Goal: Information Seeking & Learning: Check status

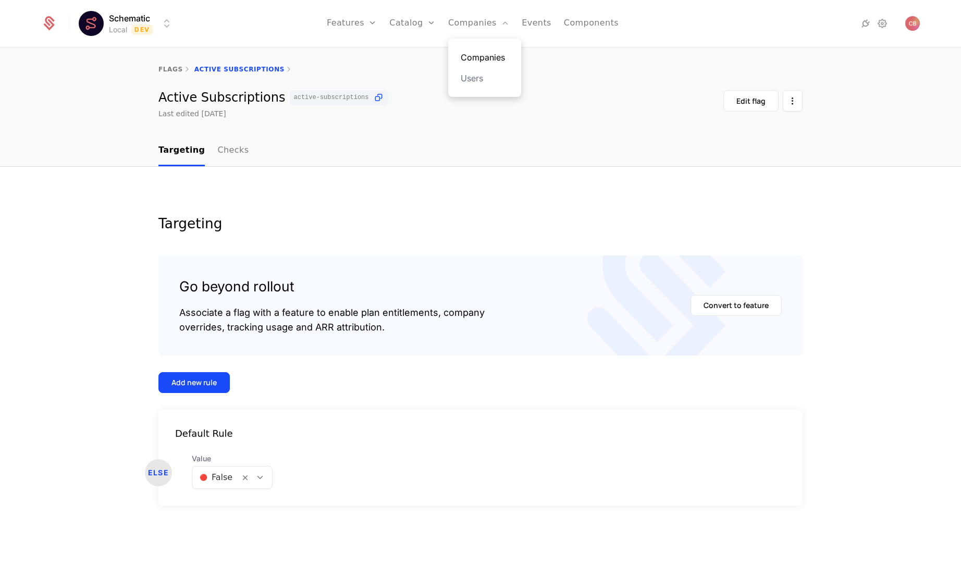
click at [479, 53] on link "Companies" at bounding box center [485, 57] width 48 height 13
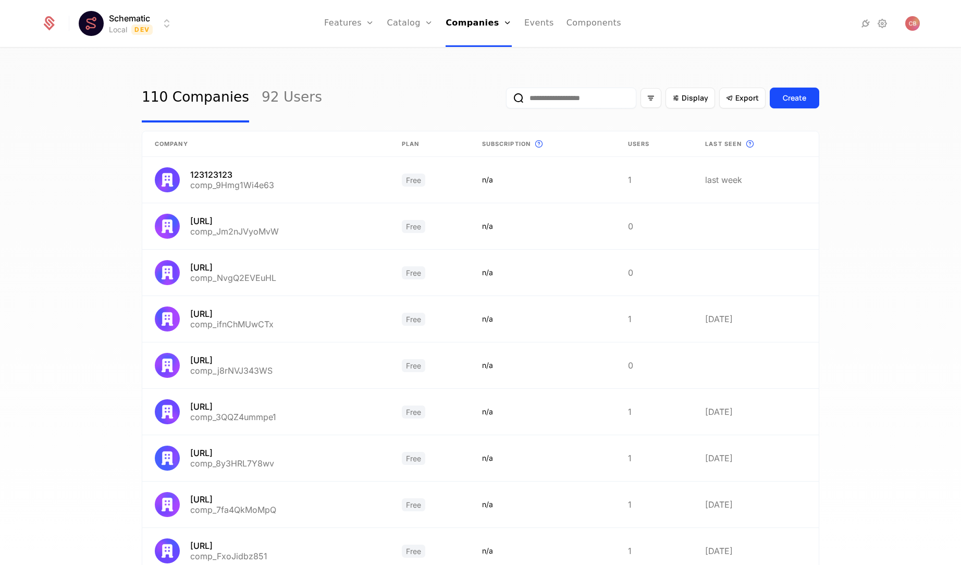
click at [562, 94] on input "email" at bounding box center [571, 98] width 130 height 21
type input "*****"
click at [506, 100] on button "submit" at bounding box center [506, 100] width 0 height 0
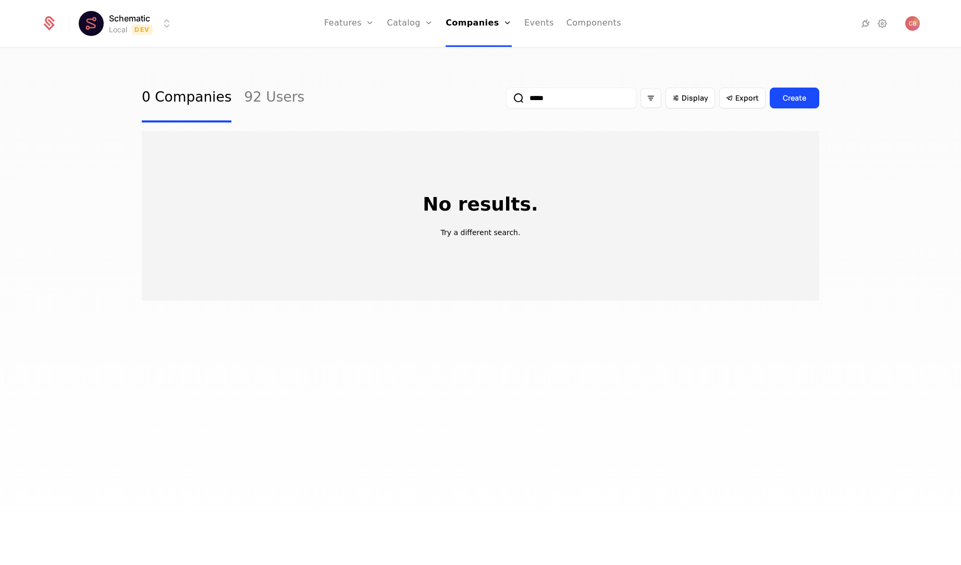
click at [537, 102] on input "*****" at bounding box center [571, 98] width 130 height 21
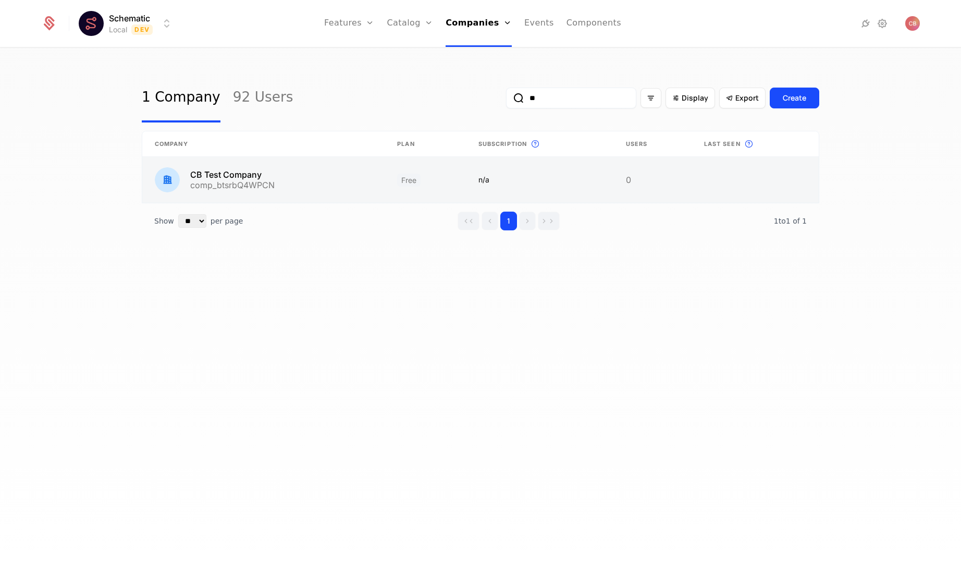
type input "**"
click at [363, 174] on link at bounding box center [263, 180] width 242 height 46
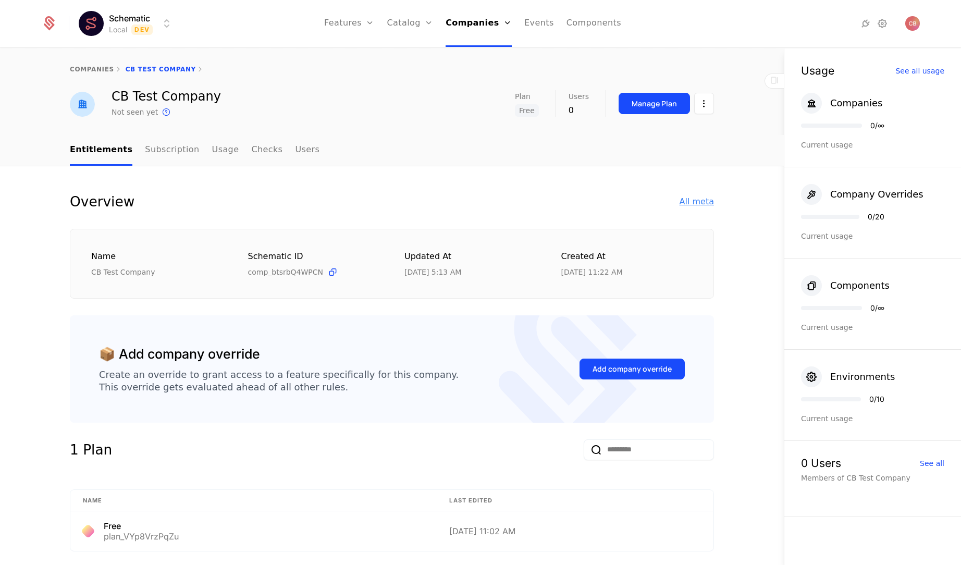
click at [696, 206] on div "All meta" at bounding box center [697, 201] width 34 height 13
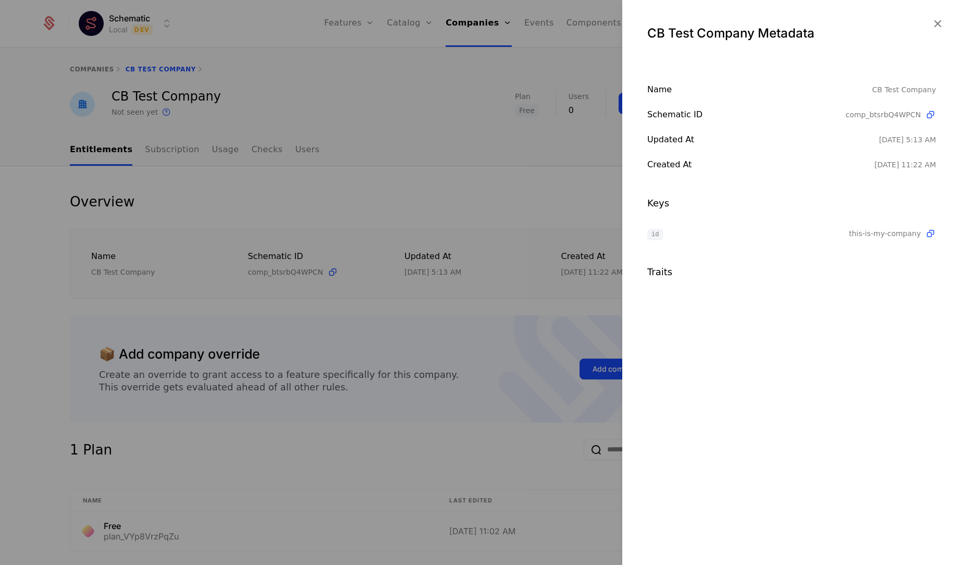
click at [482, 203] on div at bounding box center [480, 282] width 961 height 565
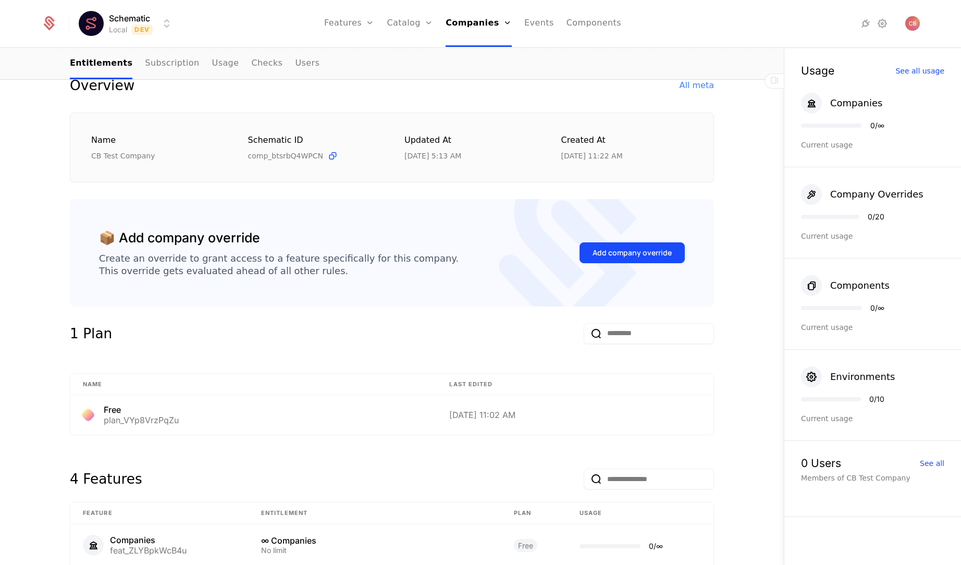
scroll to position [338, 0]
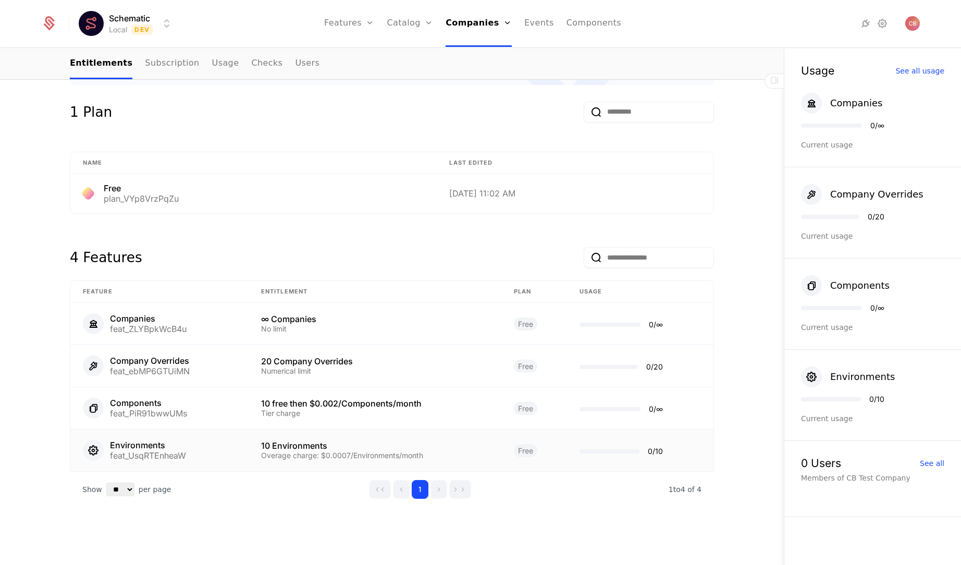
click at [324, 443] on div "10 Environments" at bounding box center [375, 445] width 228 height 8
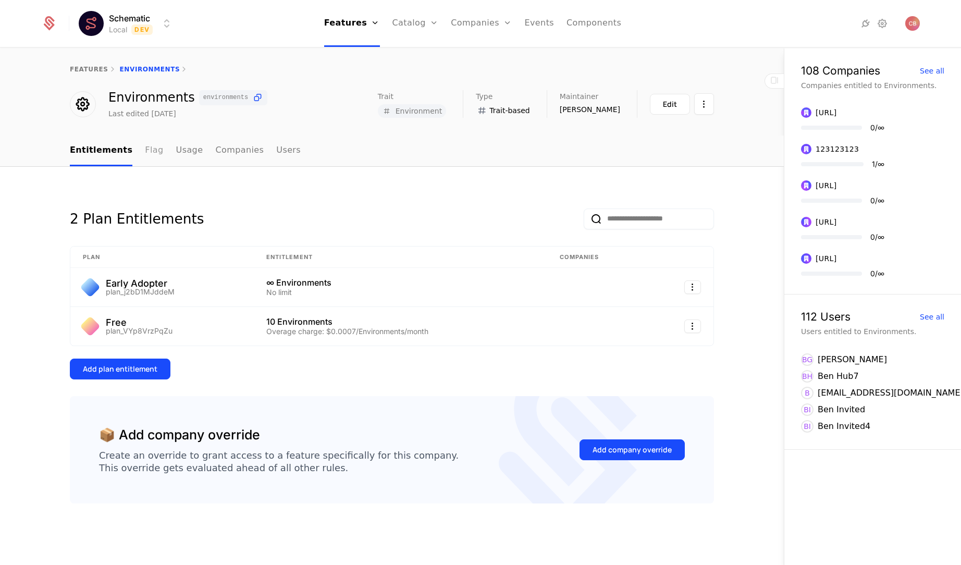
click at [150, 146] on link "Flag" at bounding box center [154, 150] width 18 height 31
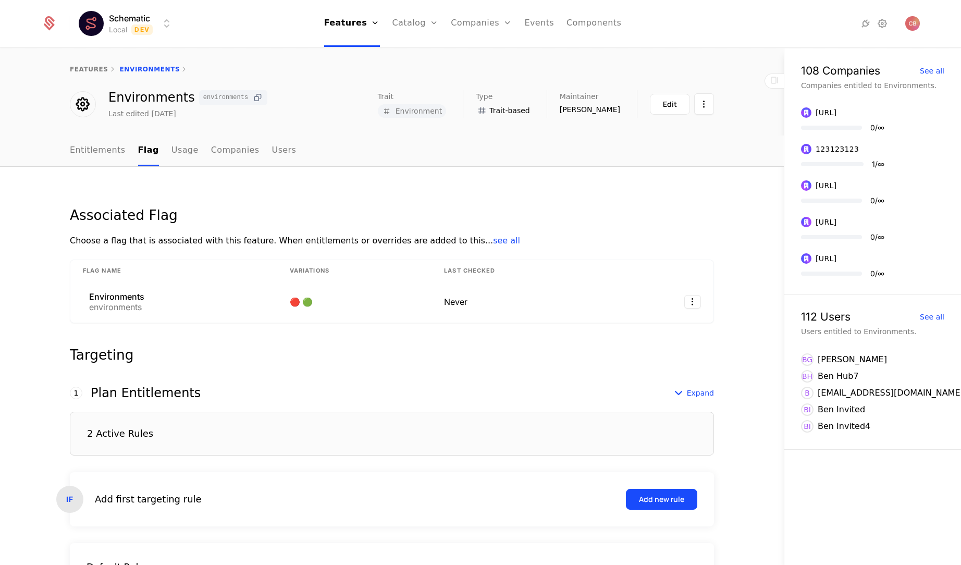
click at [252, 97] on icon at bounding box center [257, 97] width 11 height 11
click at [252, 99] on icon at bounding box center [257, 97] width 11 height 11
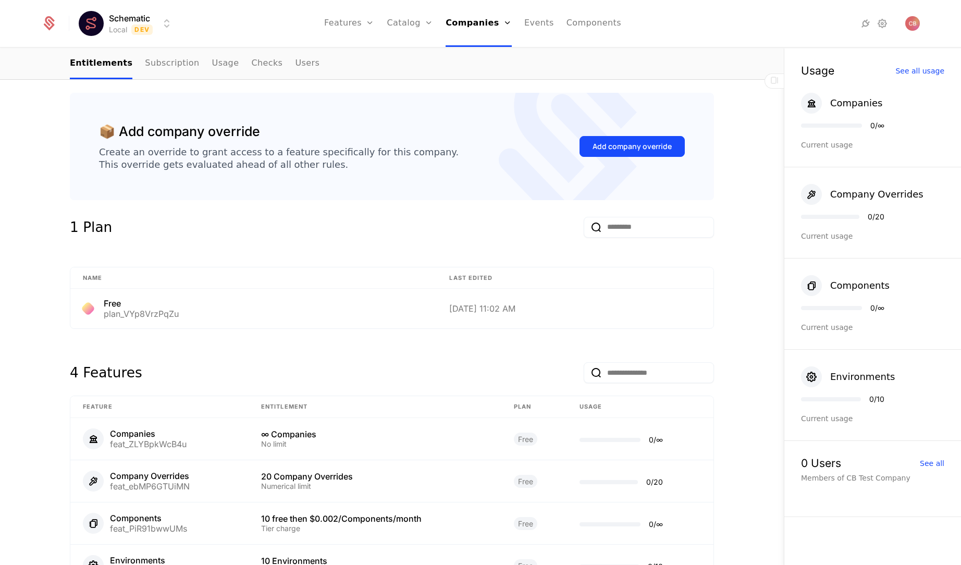
scroll to position [300, 0]
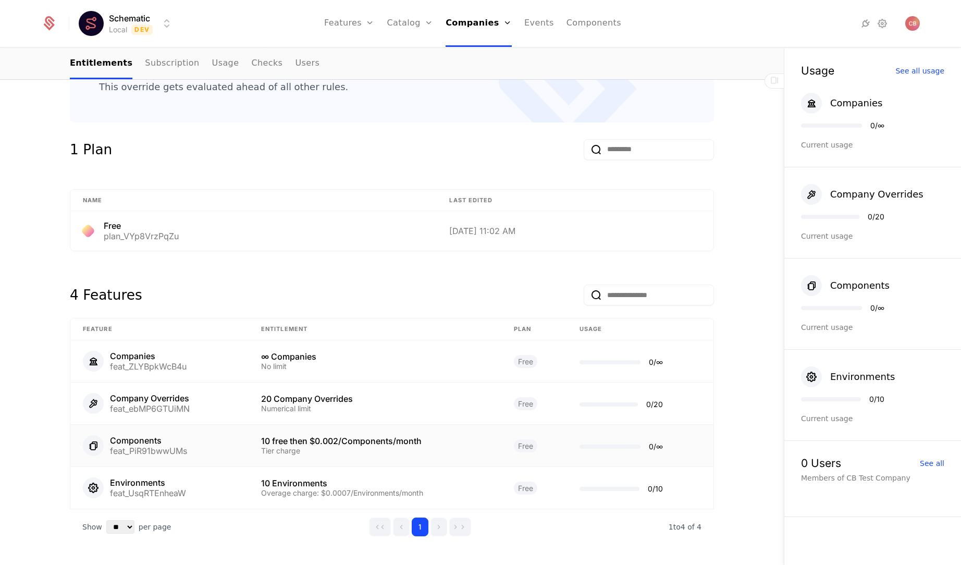
click at [237, 440] on td "Components feat_PiR91bwwUMs" at bounding box center [159, 446] width 178 height 42
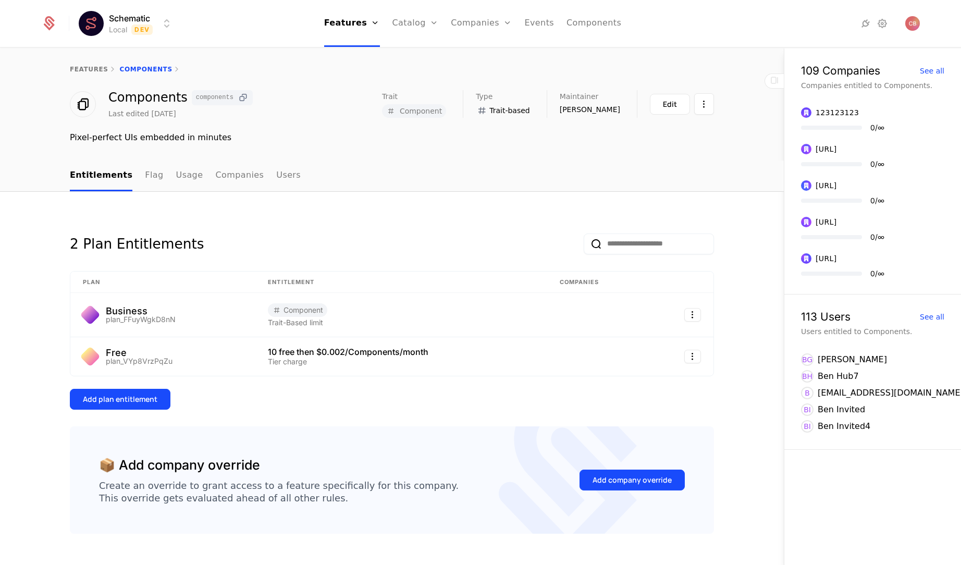
click at [238, 97] on icon at bounding box center [243, 97] width 11 height 11
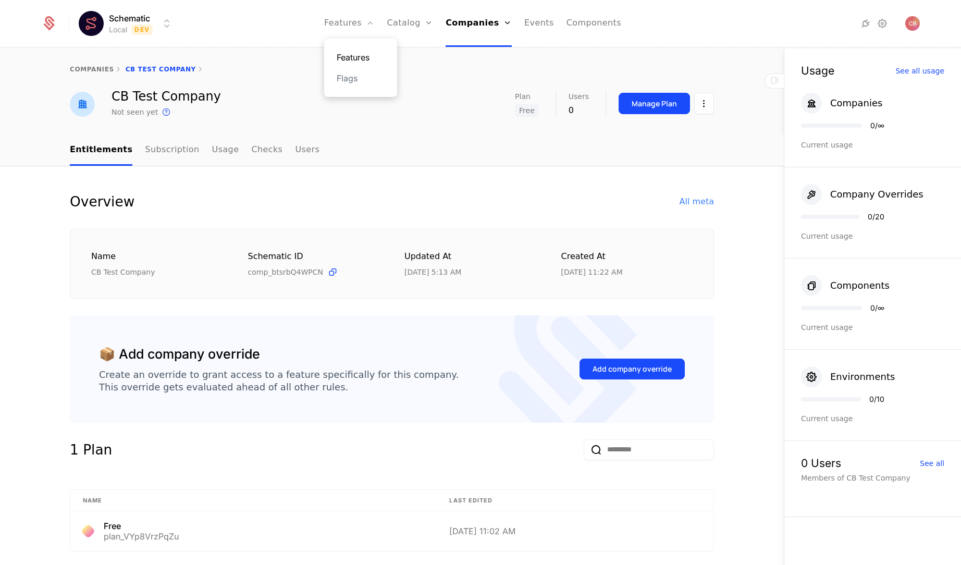
click at [363, 59] on link "Features" at bounding box center [361, 57] width 48 height 13
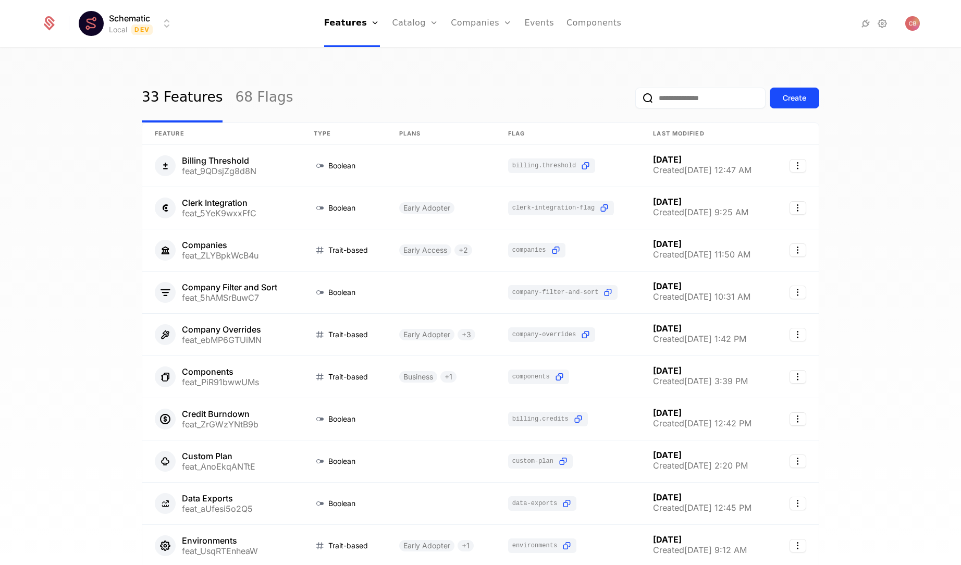
click at [675, 96] on input "email" at bounding box center [700, 98] width 130 height 21
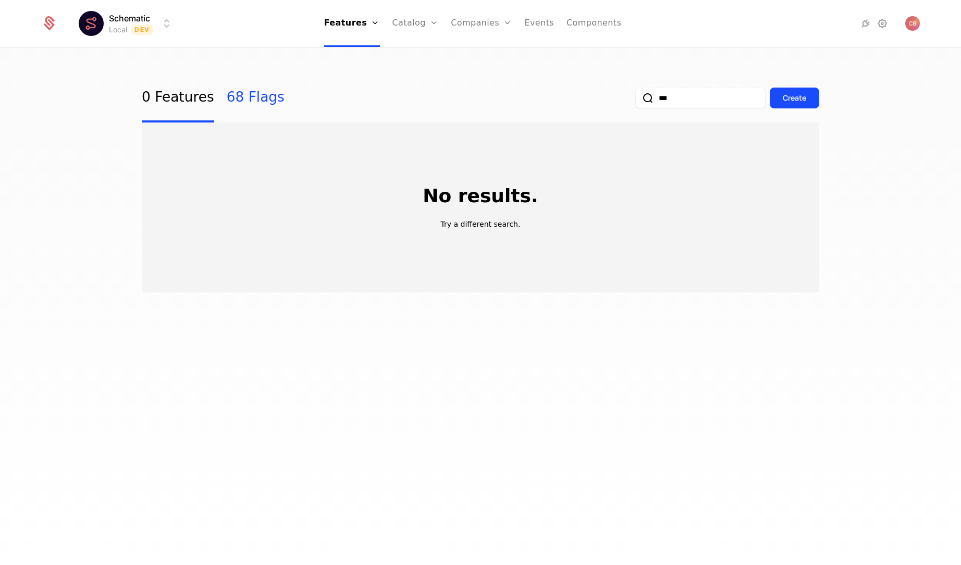
type input "***"
click at [227, 100] on link "68 Flags" at bounding box center [256, 97] width 58 height 49
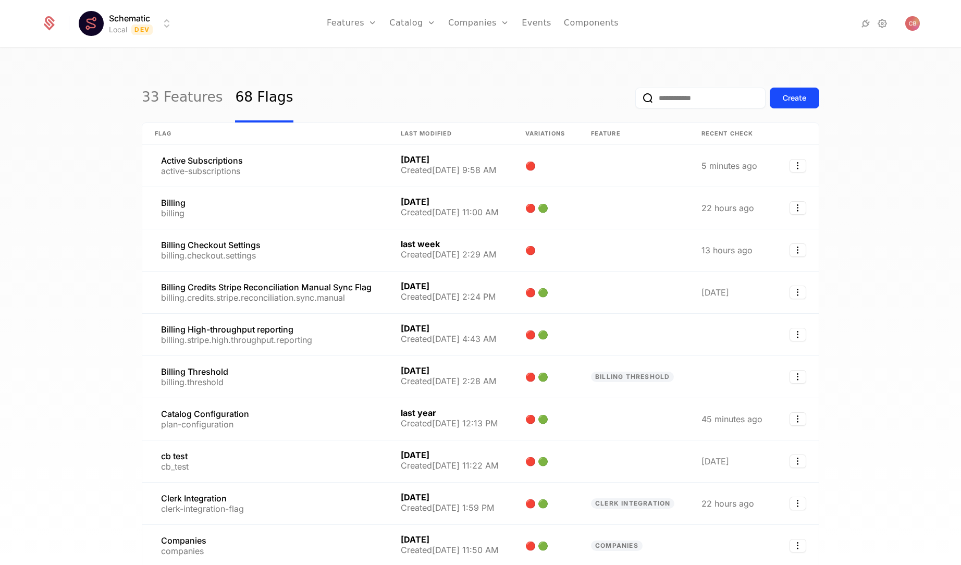
click at [681, 110] on div "Create" at bounding box center [727, 97] width 184 height 49
click at [681, 95] on input "email" at bounding box center [700, 98] width 130 height 21
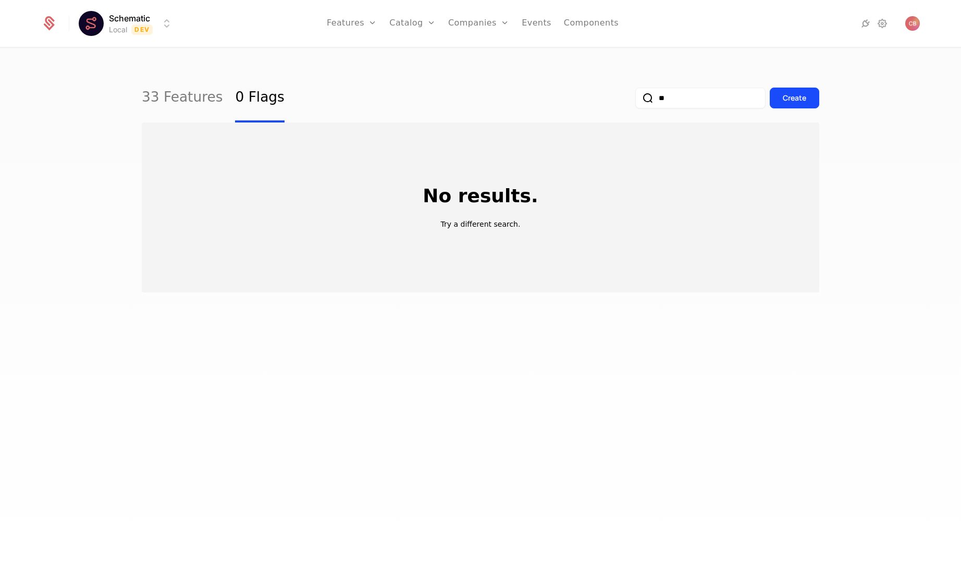
type input "*"
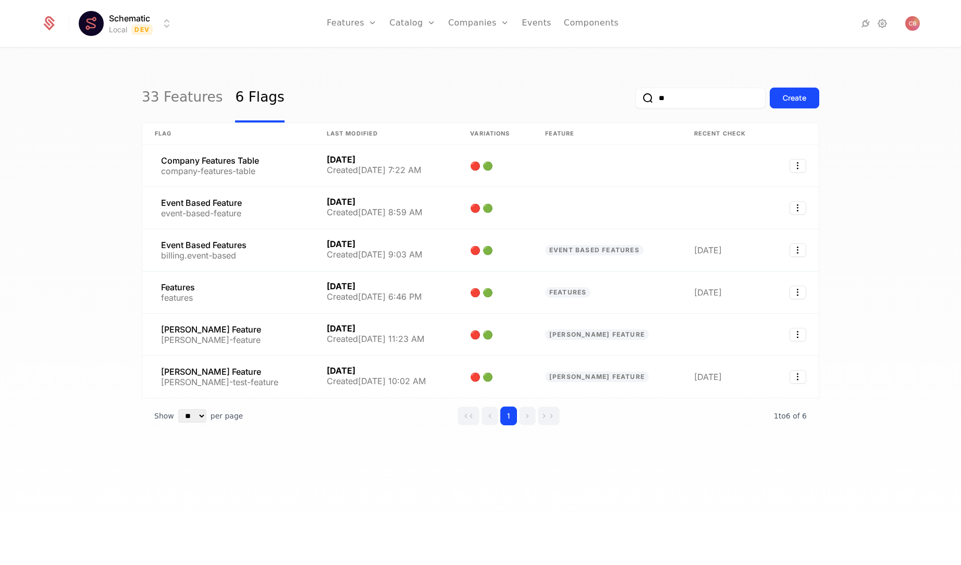
type input "*"
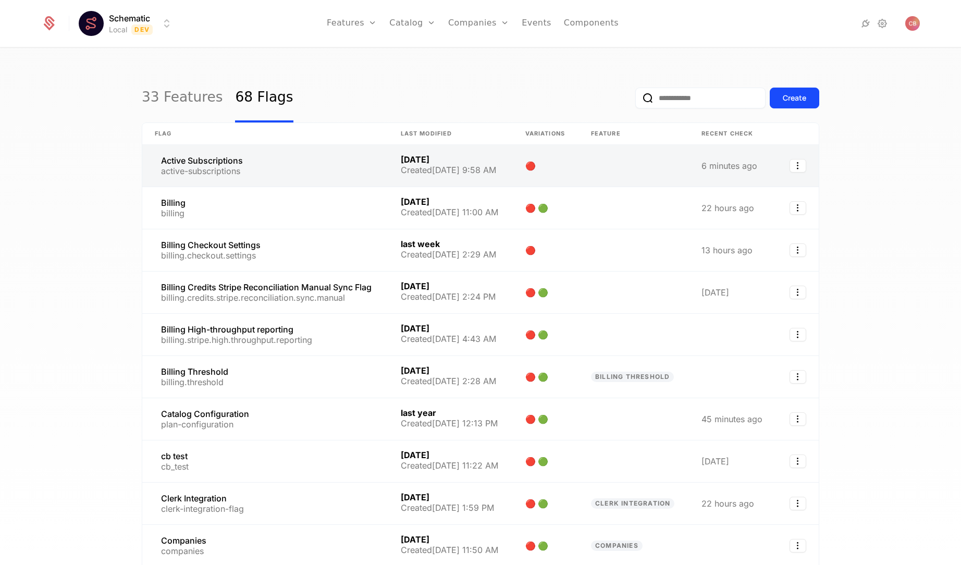
click at [316, 172] on link at bounding box center [265, 166] width 246 height 42
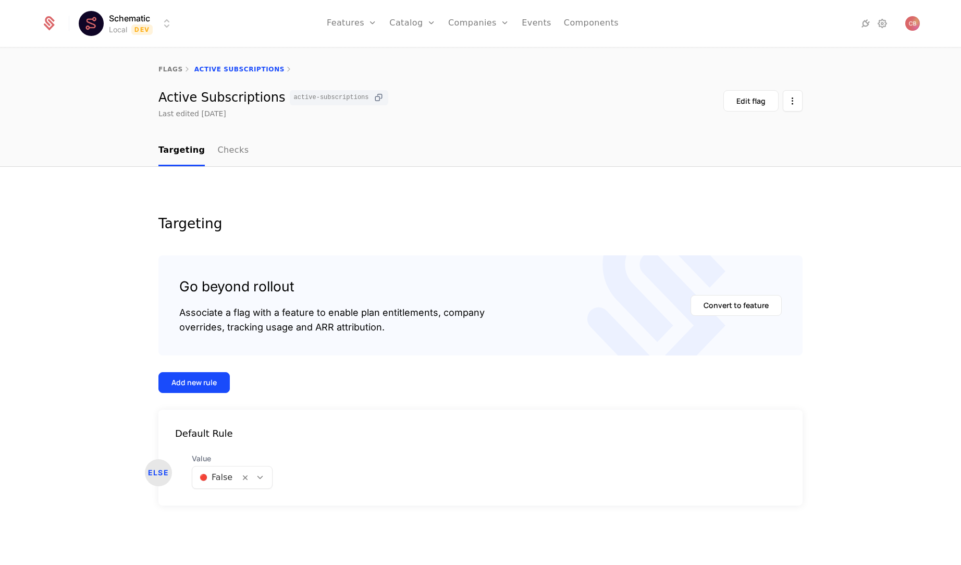
click at [373, 96] on icon at bounding box center [378, 97] width 11 height 11
click at [226, 154] on link "Checks" at bounding box center [232, 150] width 31 height 31
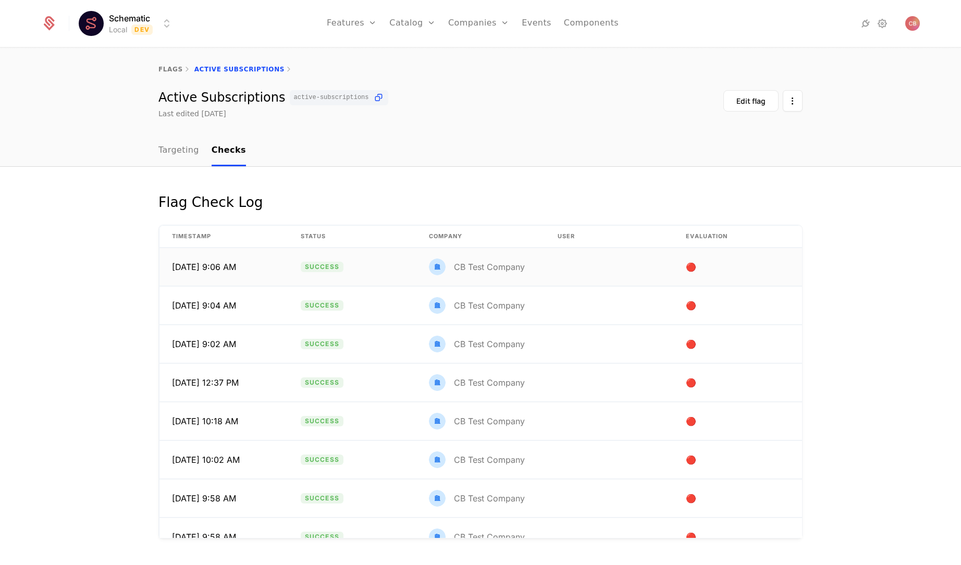
click at [382, 273] on td "Success" at bounding box center [352, 267] width 129 height 38
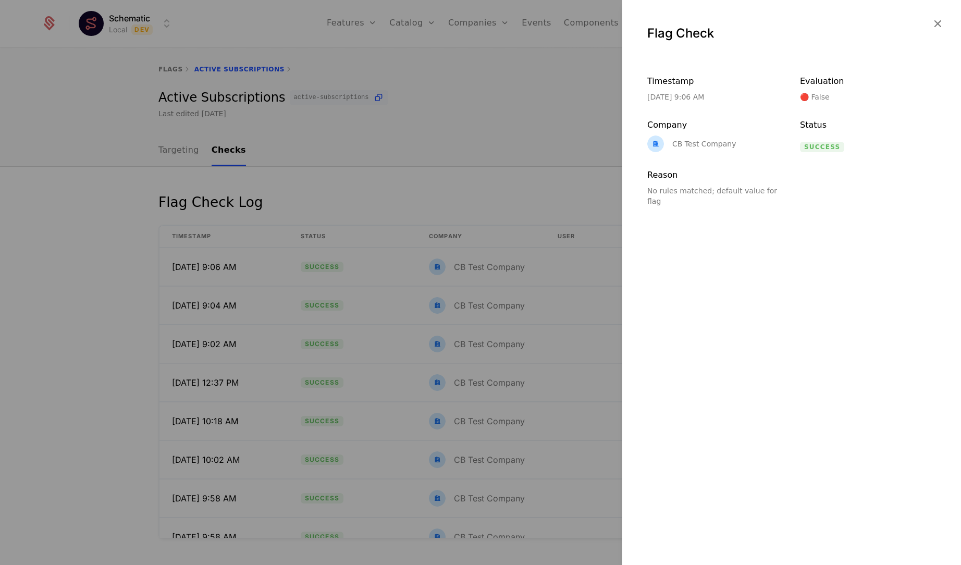
click at [540, 198] on div at bounding box center [480, 282] width 961 height 565
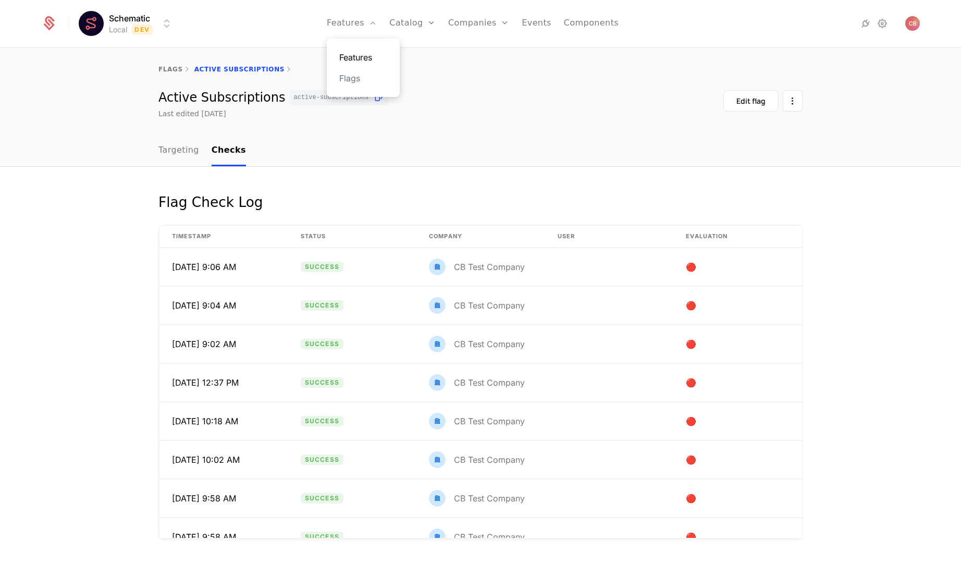
click at [365, 59] on link "Features" at bounding box center [363, 57] width 48 height 13
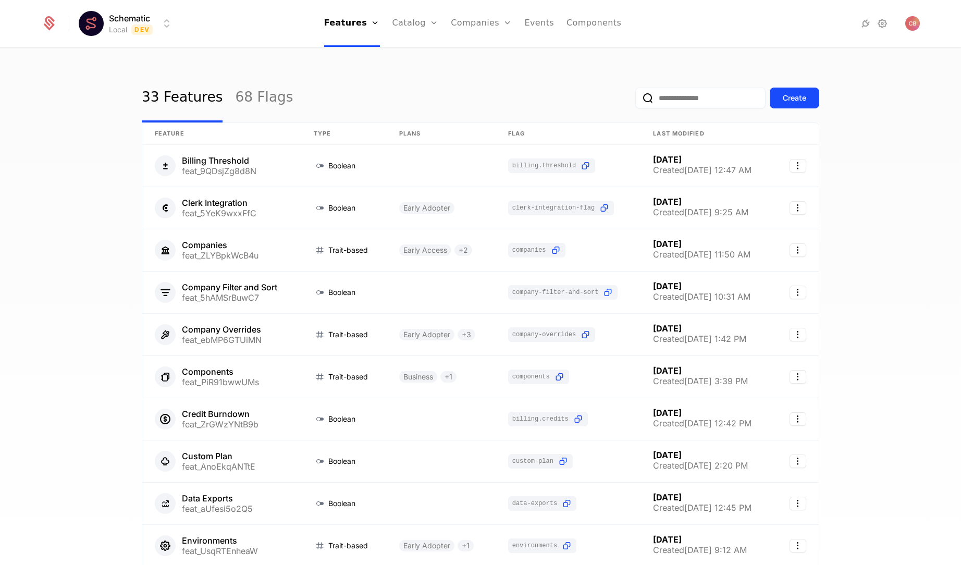
click at [686, 95] on input "email" at bounding box center [700, 98] width 130 height 21
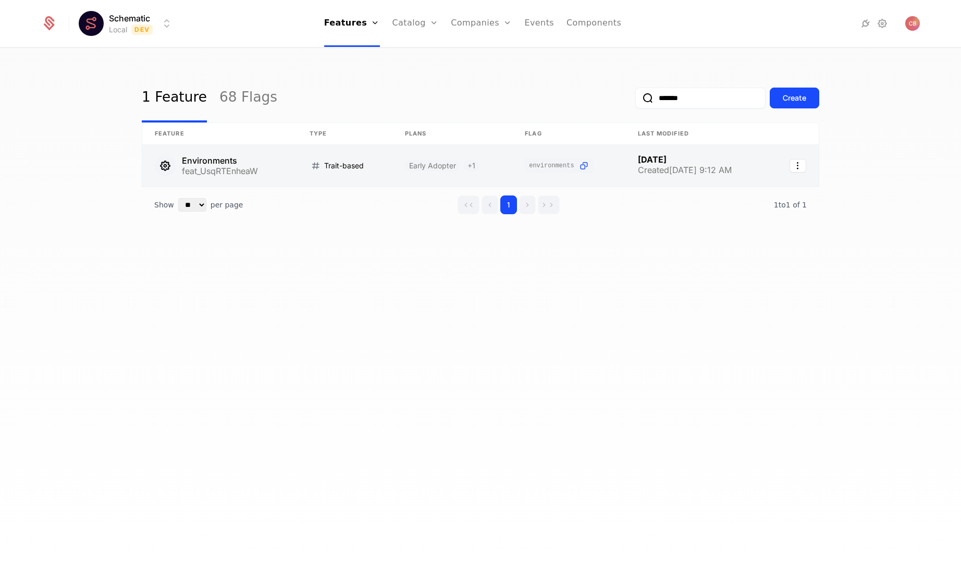
type input "*******"
click at [339, 169] on link at bounding box center [344, 166] width 95 height 42
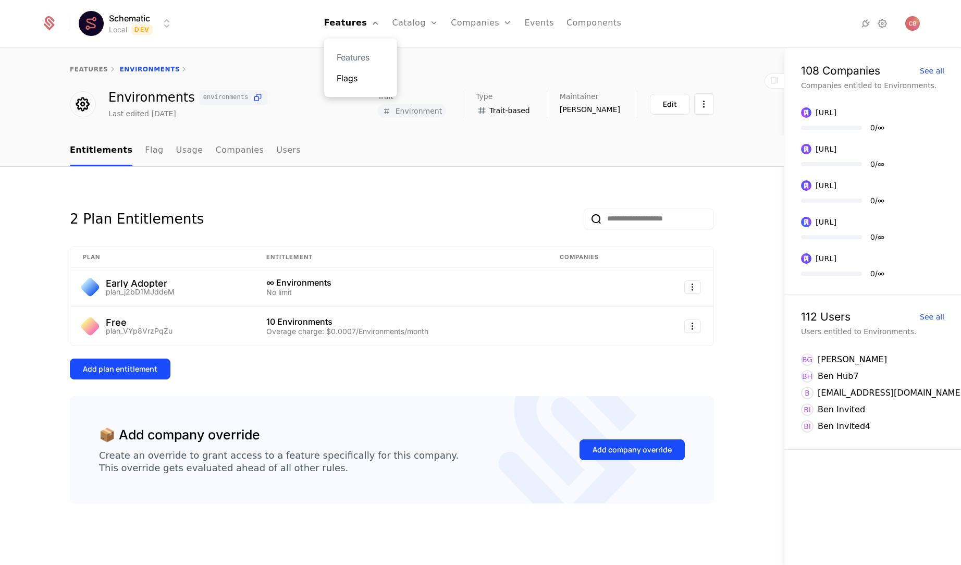
click at [367, 84] on link "Flags" at bounding box center [361, 78] width 48 height 13
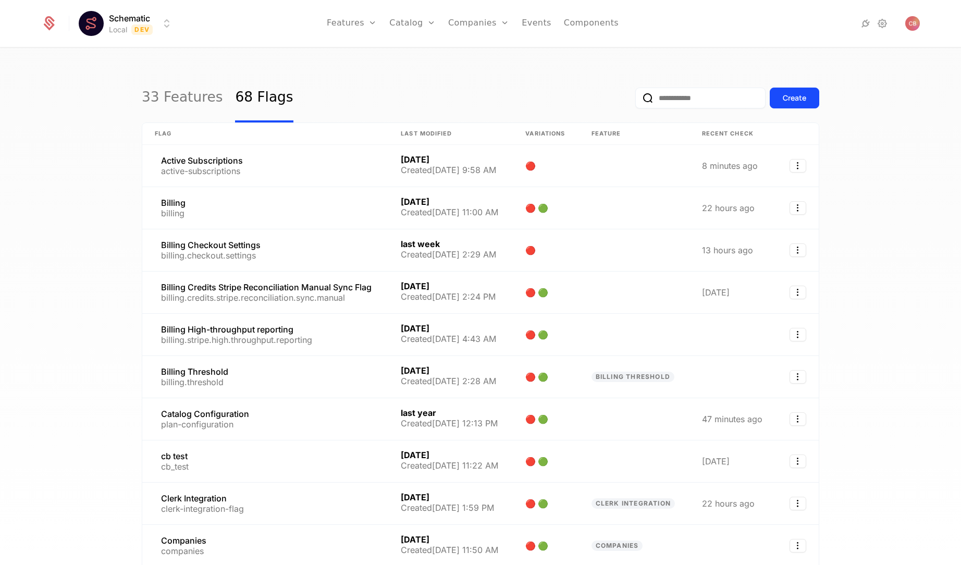
click at [682, 104] on input "email" at bounding box center [700, 98] width 130 height 21
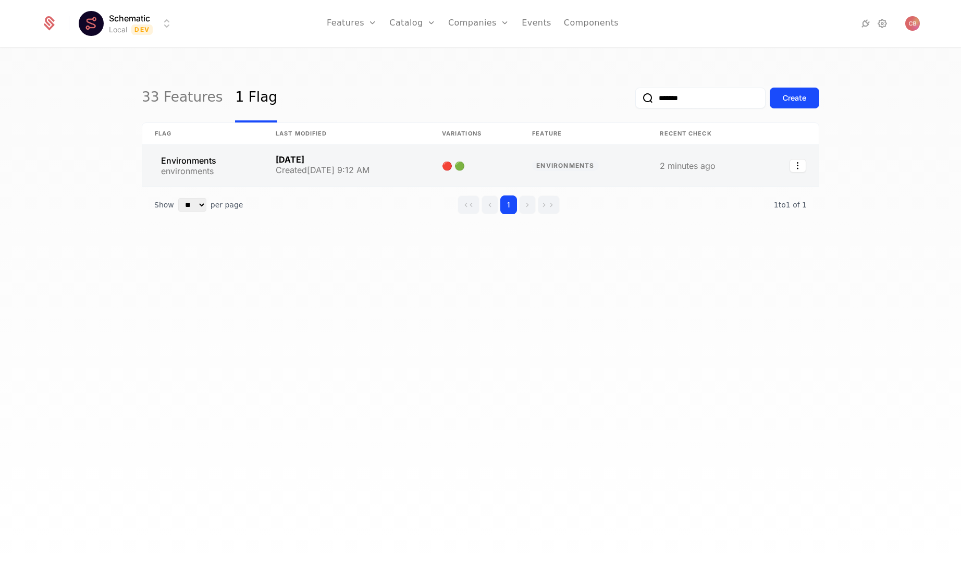
type input "*******"
click at [342, 171] on link at bounding box center [346, 166] width 166 height 42
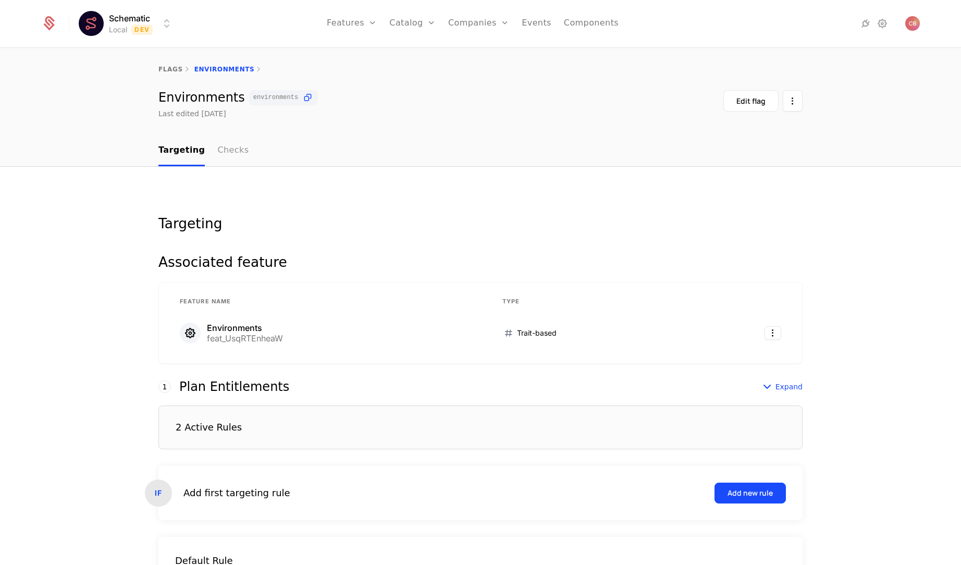
click at [236, 150] on link "Checks" at bounding box center [232, 150] width 31 height 31
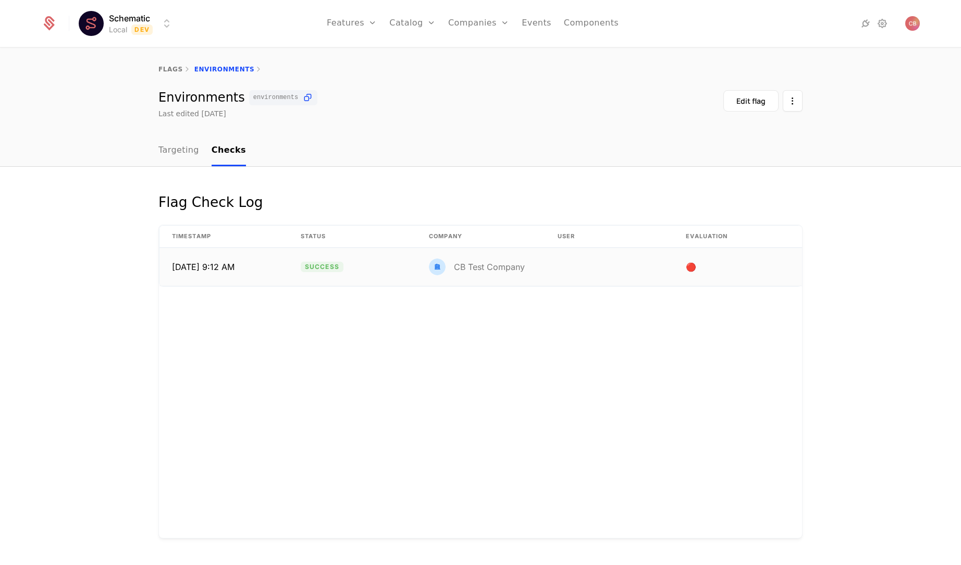
click at [269, 269] on td "[DATE] 9:12 AM" at bounding box center [223, 267] width 129 height 38
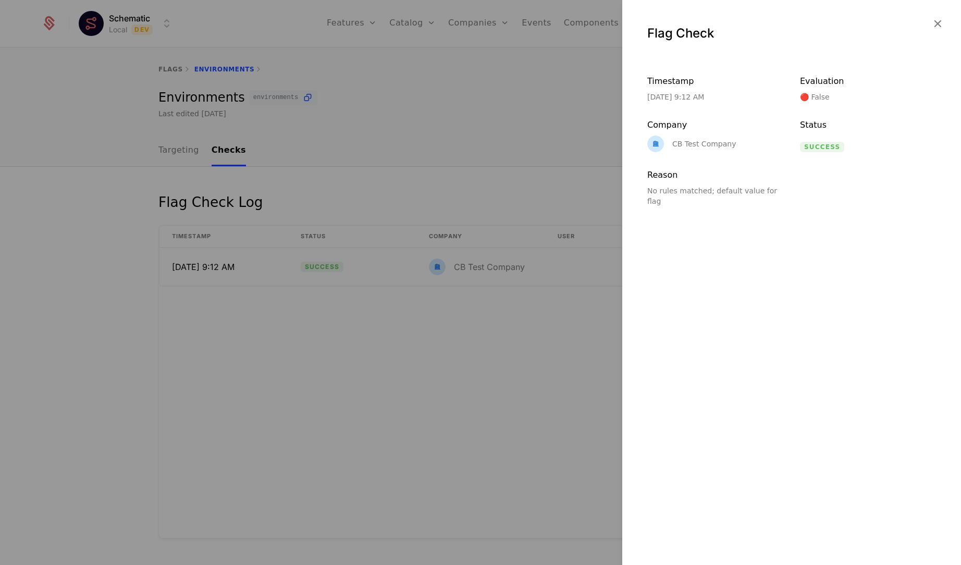
click at [549, 147] on div at bounding box center [480, 282] width 961 height 565
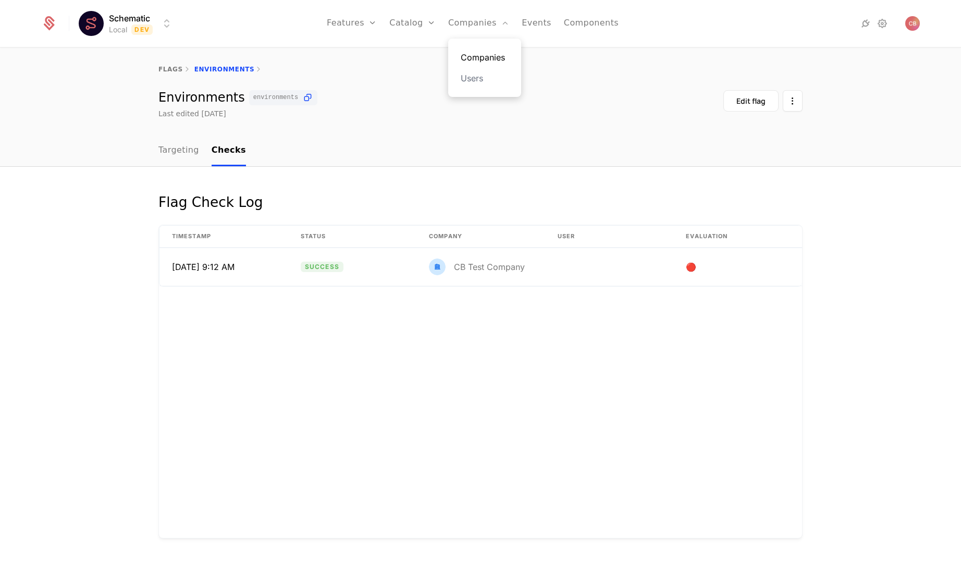
click at [479, 51] on link "Companies" at bounding box center [485, 57] width 48 height 13
click at [194, 152] on link "Targeting" at bounding box center [178, 150] width 41 height 31
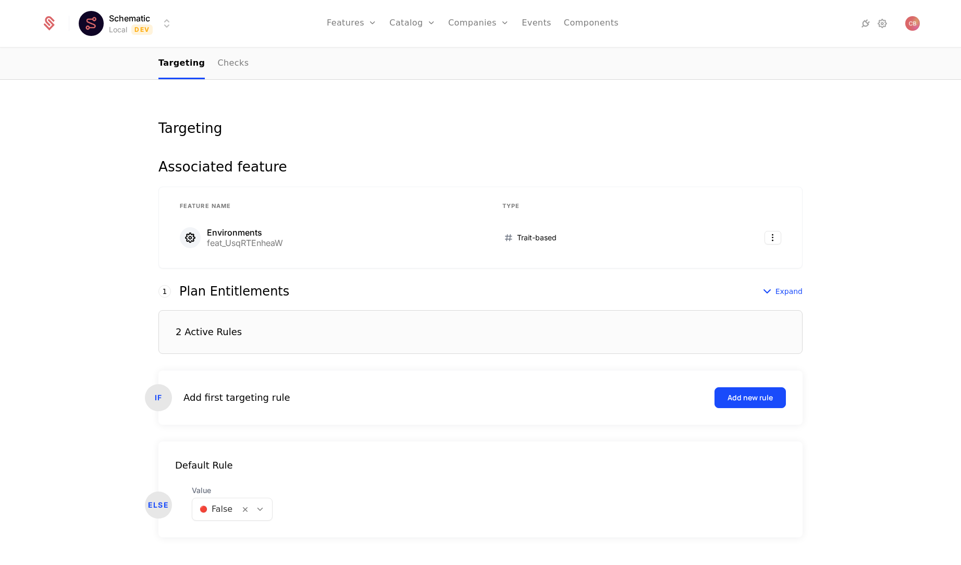
scroll to position [117, 0]
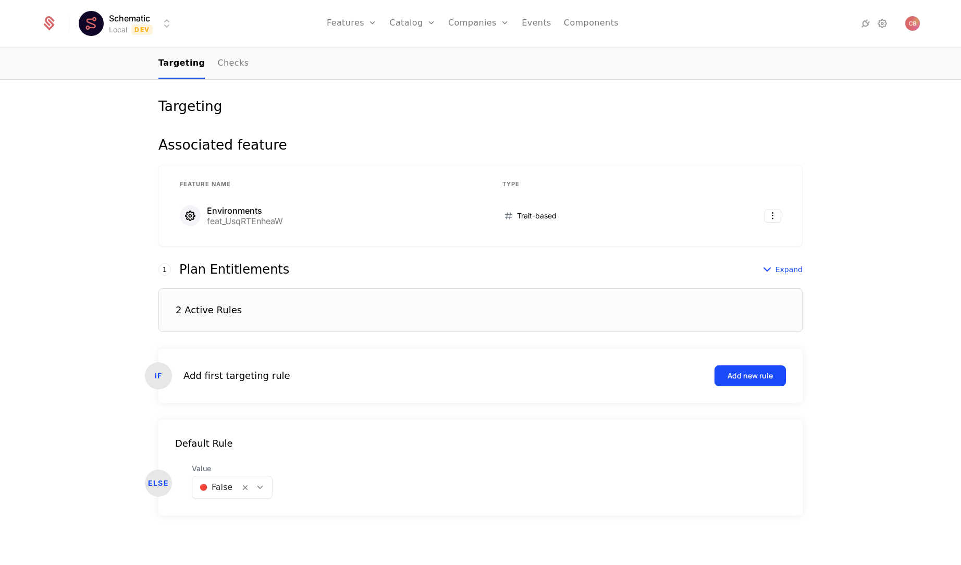
click at [179, 305] on div "2 Active Rules" at bounding box center [209, 309] width 66 height 9
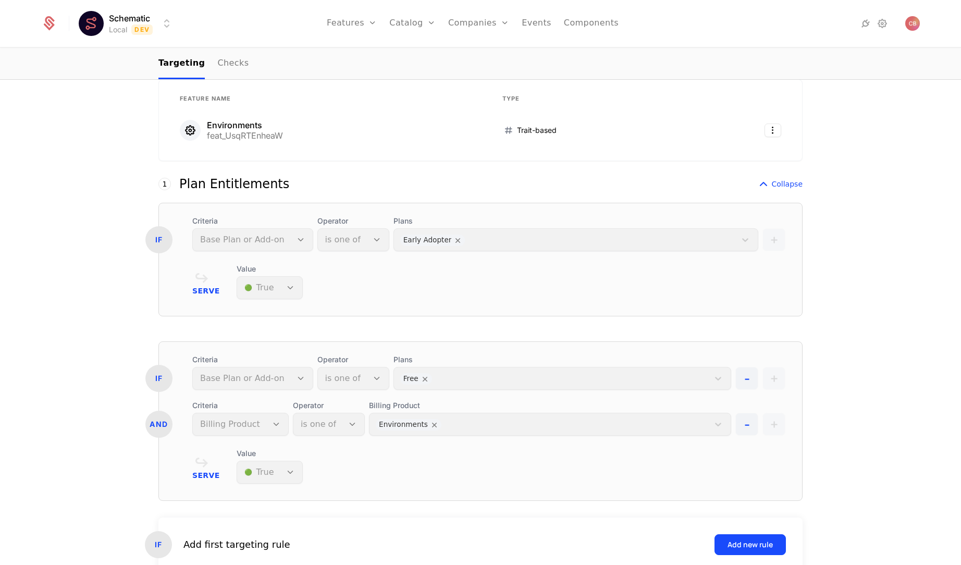
scroll to position [194, 0]
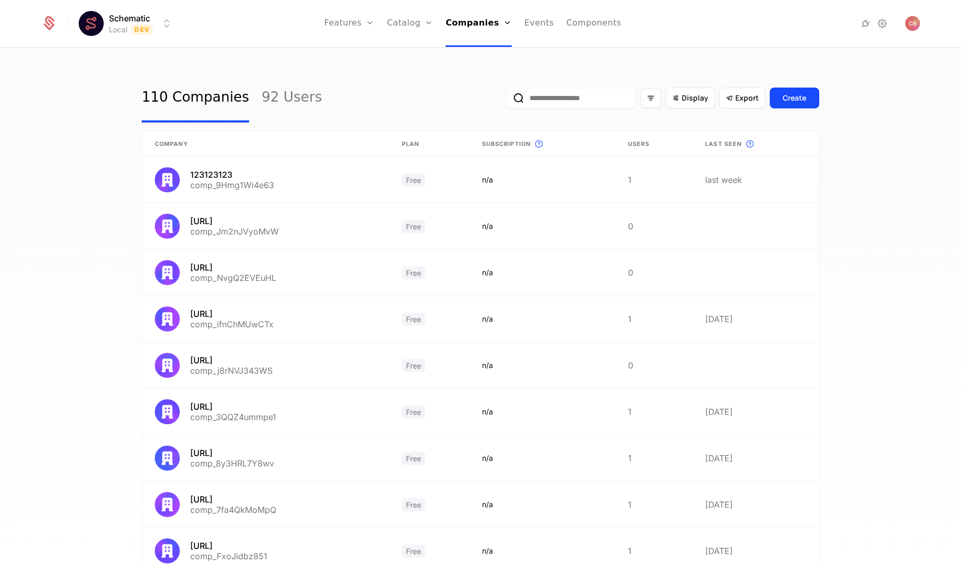
click at [548, 98] on input "email" at bounding box center [571, 98] width 130 height 21
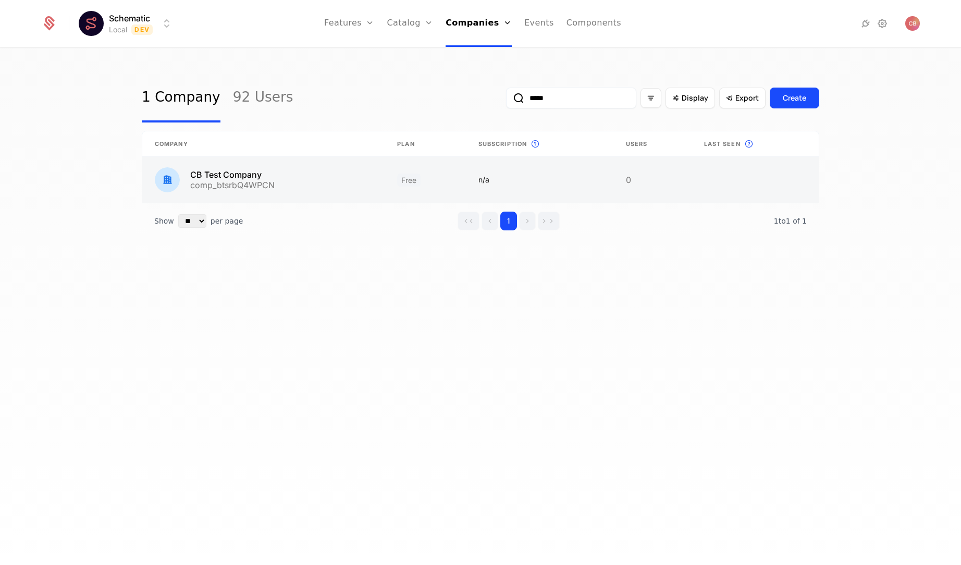
type input "*****"
click at [319, 178] on link at bounding box center [263, 180] width 242 height 46
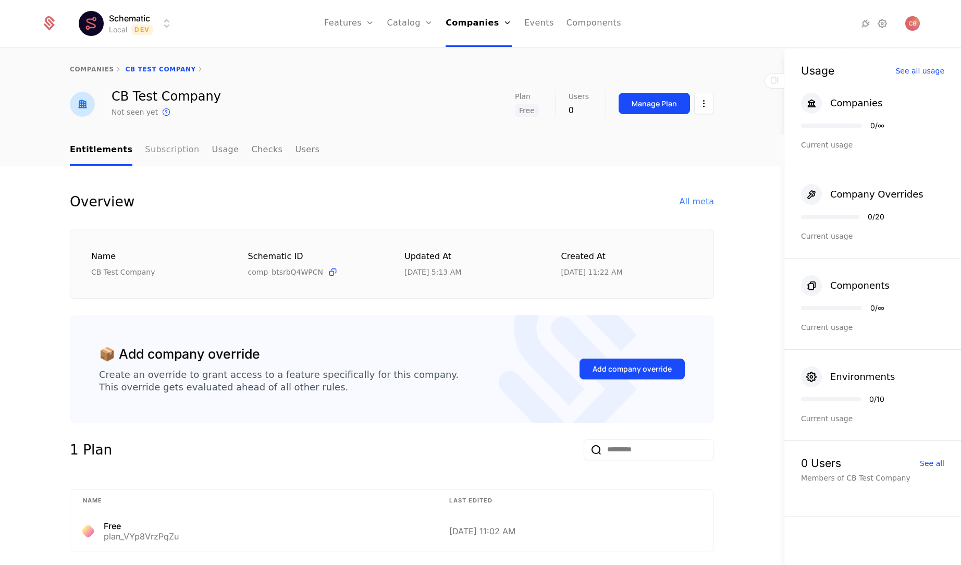
click at [173, 147] on link "Subscription" at bounding box center [172, 150] width 54 height 31
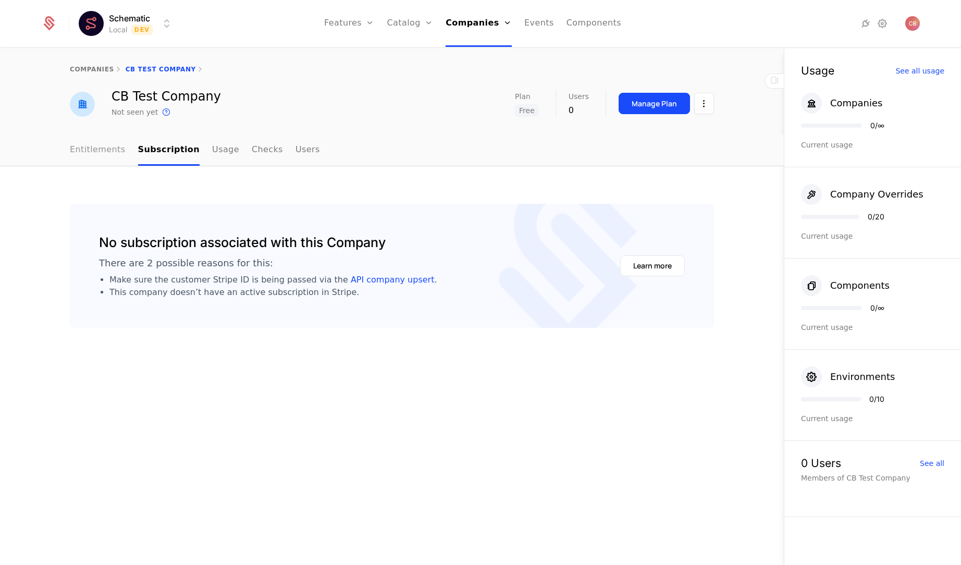
click at [95, 151] on link "Entitlements" at bounding box center [98, 150] width 56 height 31
